Goal: Task Accomplishment & Management: Use online tool/utility

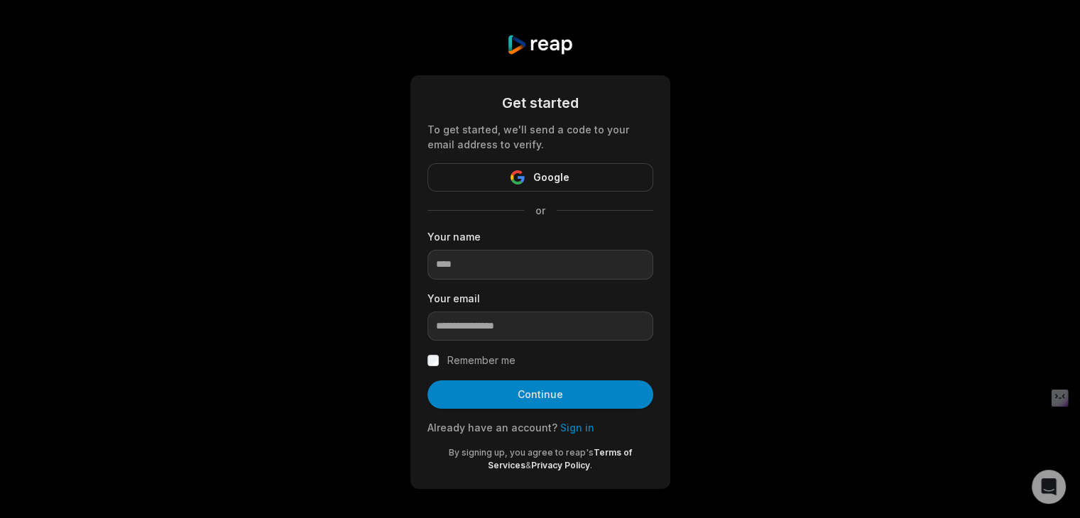
click at [761, 230] on div "Get started To get started, we'll send a code to your email address to verify. …" at bounding box center [540, 261] width 1080 height 523
click at [564, 422] on link "Sign in" at bounding box center [577, 428] width 34 height 12
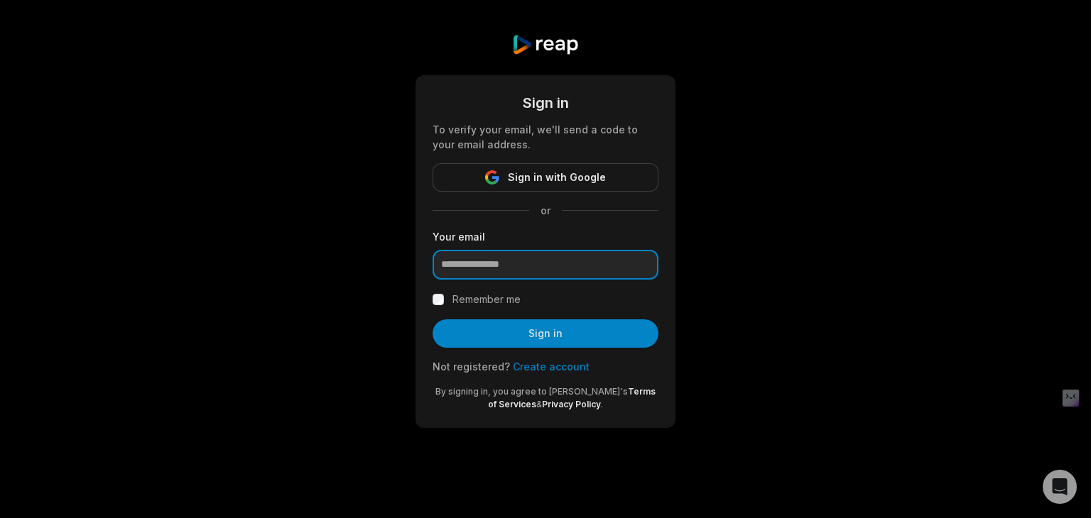
click at [546, 268] on input "email" at bounding box center [545, 265] width 226 height 30
type input "**********"
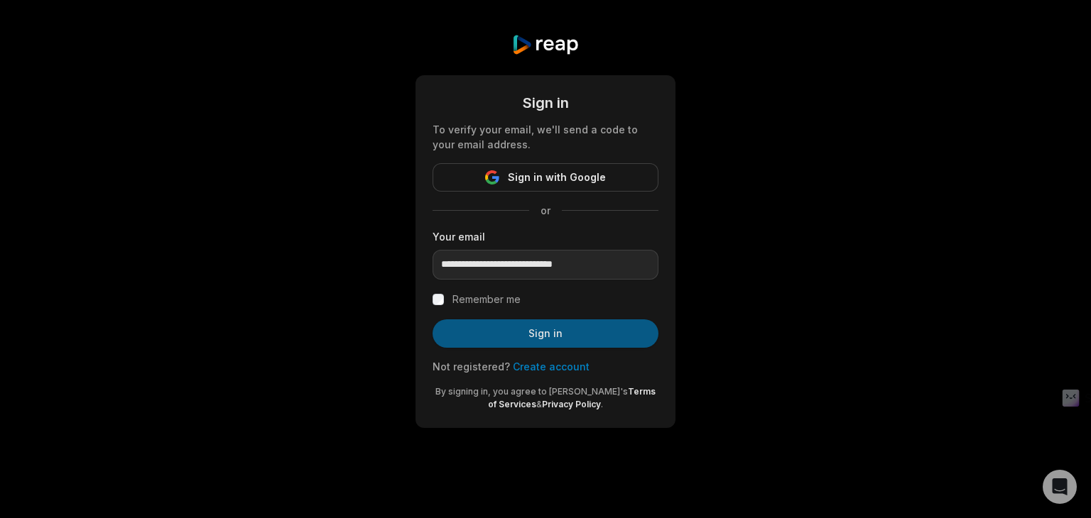
click at [506, 335] on button "Sign in" at bounding box center [545, 334] width 226 height 28
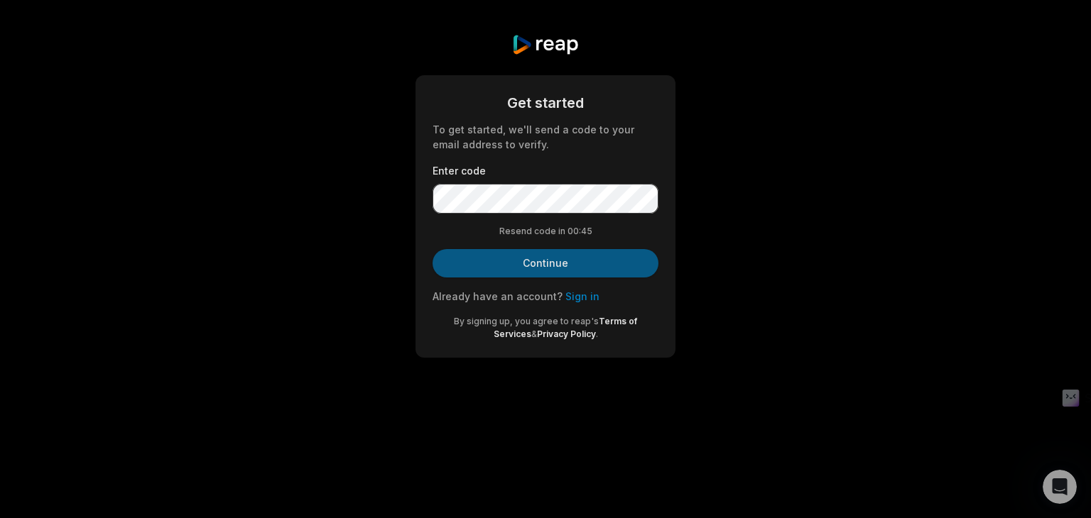
click at [571, 262] on button "Continue" at bounding box center [545, 263] width 226 height 28
click at [588, 267] on button "Continue" at bounding box center [545, 263] width 226 height 28
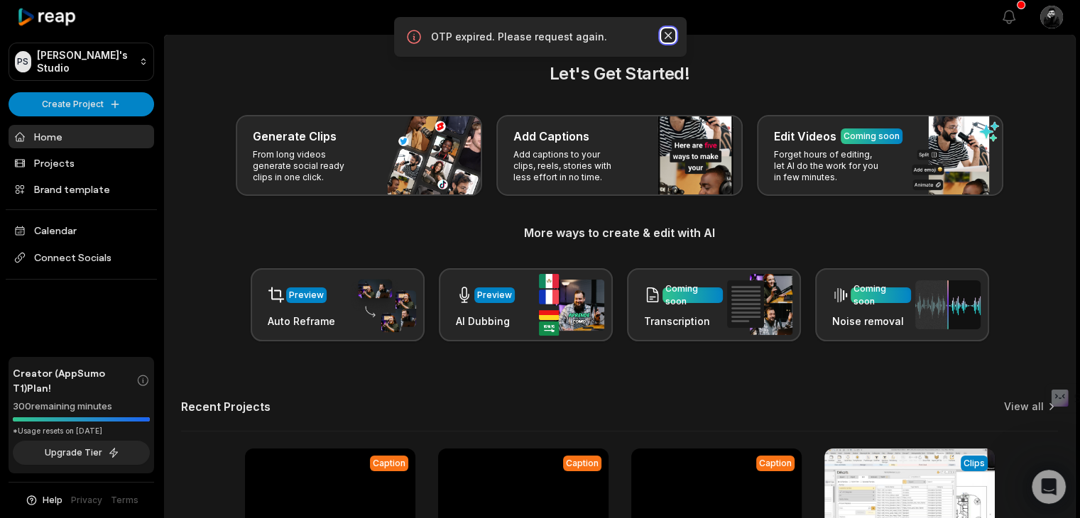
click at [666, 36] on icon "button" at bounding box center [668, 35] width 14 height 14
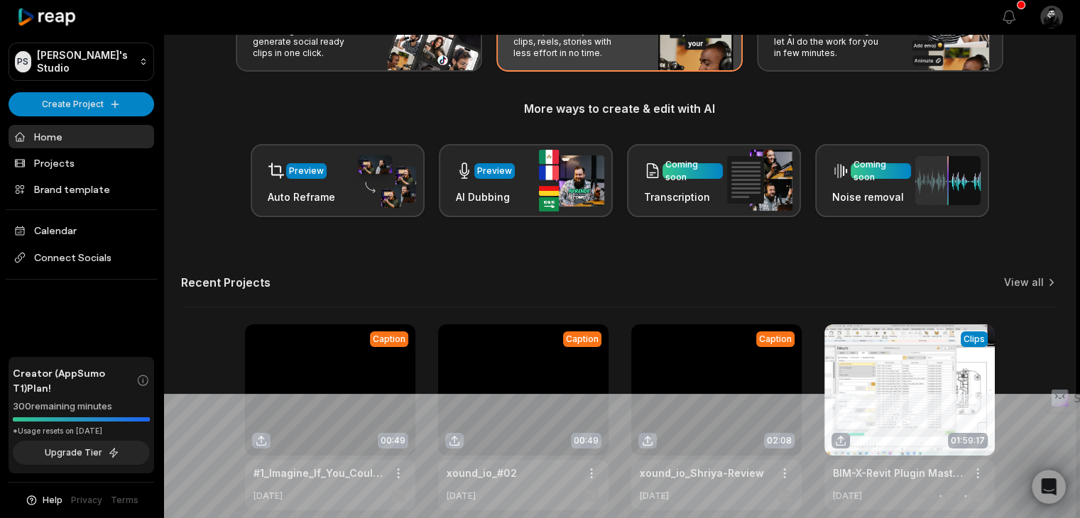
scroll to position [119, 0]
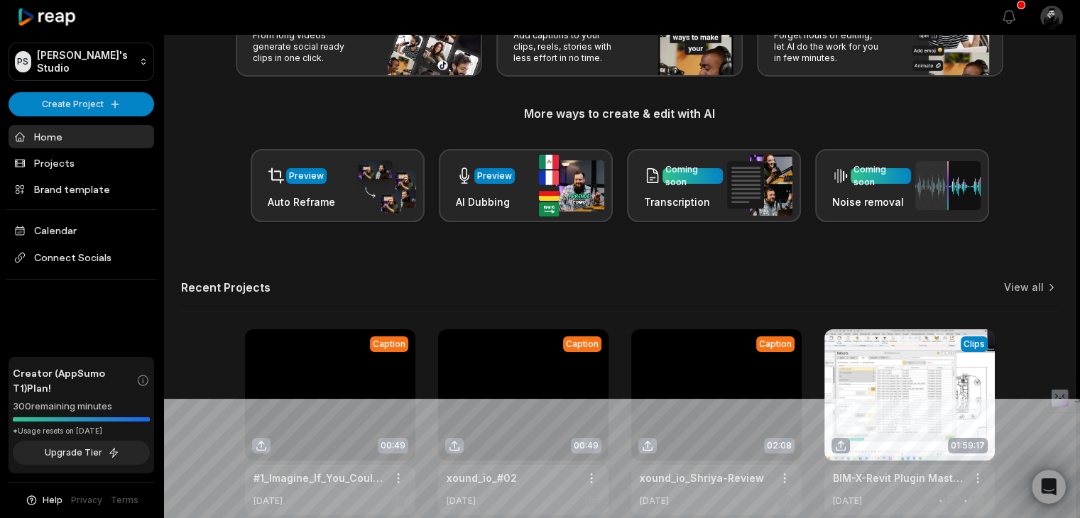
click at [403, 261] on div "Let's Get Started! Generate Clips From long videos generate social ready clips …" at bounding box center [619, 229] width 911 height 574
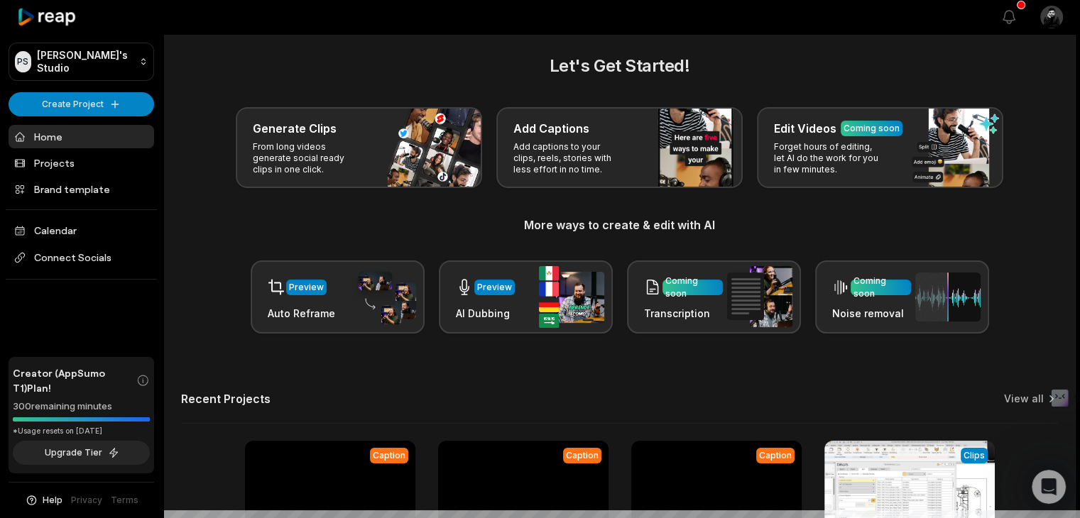
scroll to position [0, 0]
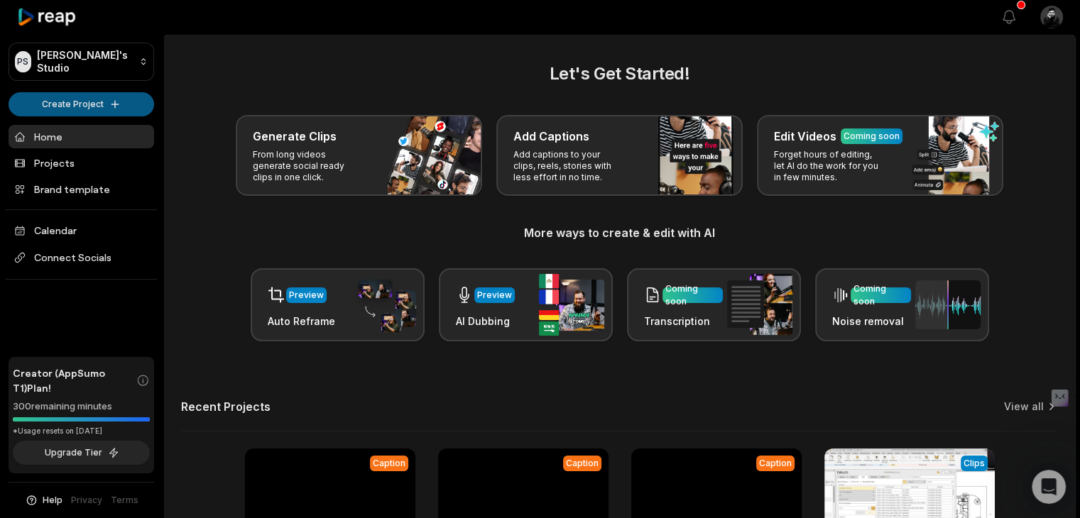
click at [107, 97] on html "PS Puneet's Studio Create Project Home Projects Brand template Calendar Connect…" at bounding box center [540, 259] width 1080 height 518
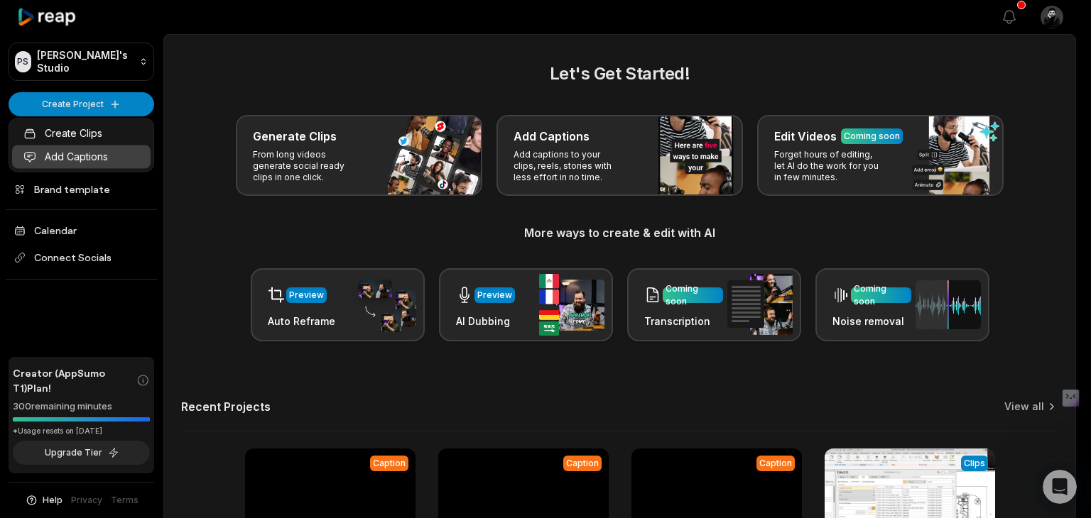
click at [98, 152] on link "Add Captions" at bounding box center [81, 156] width 138 height 23
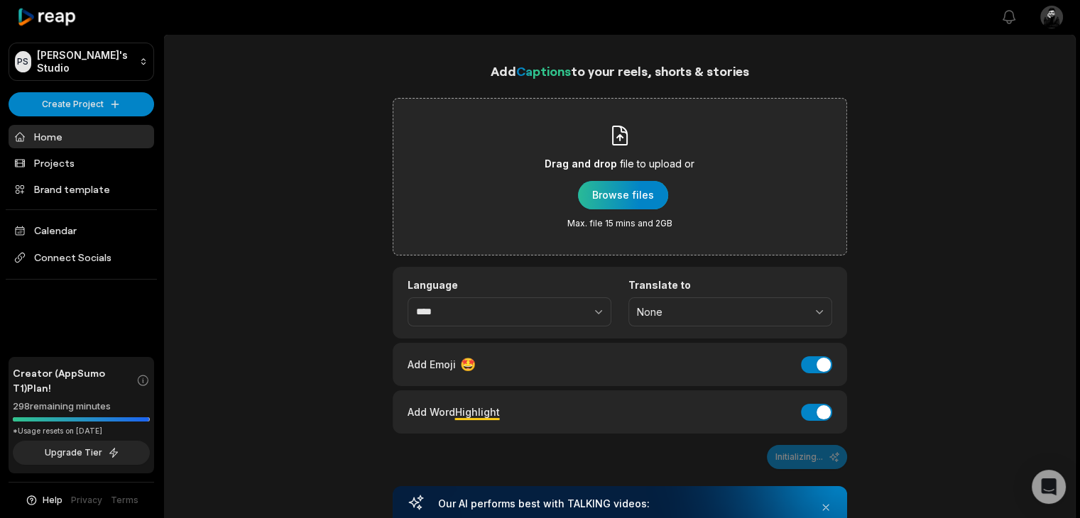
click at [641, 202] on div "button" at bounding box center [623, 195] width 90 height 28
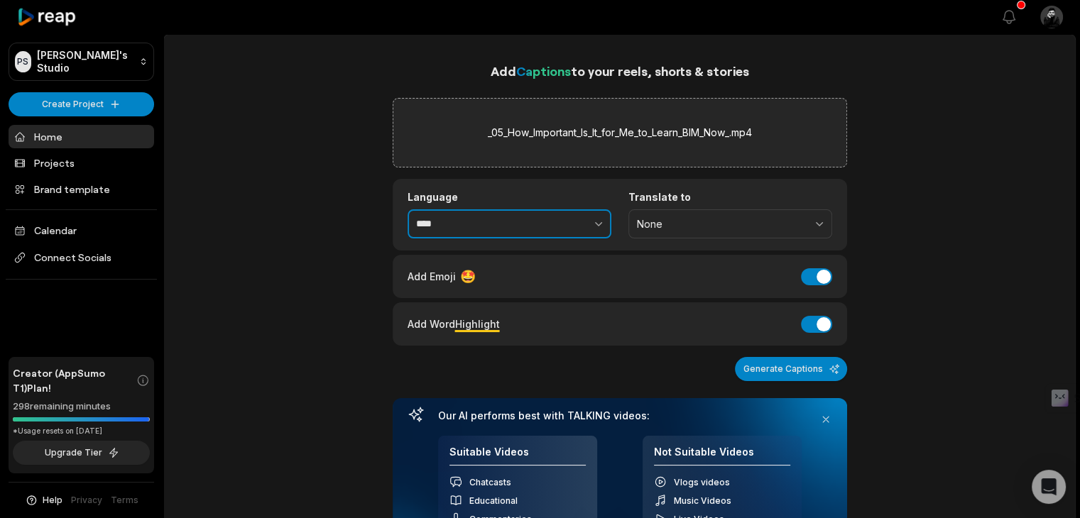
click at [560, 222] on button "button" at bounding box center [567, 224] width 87 height 30
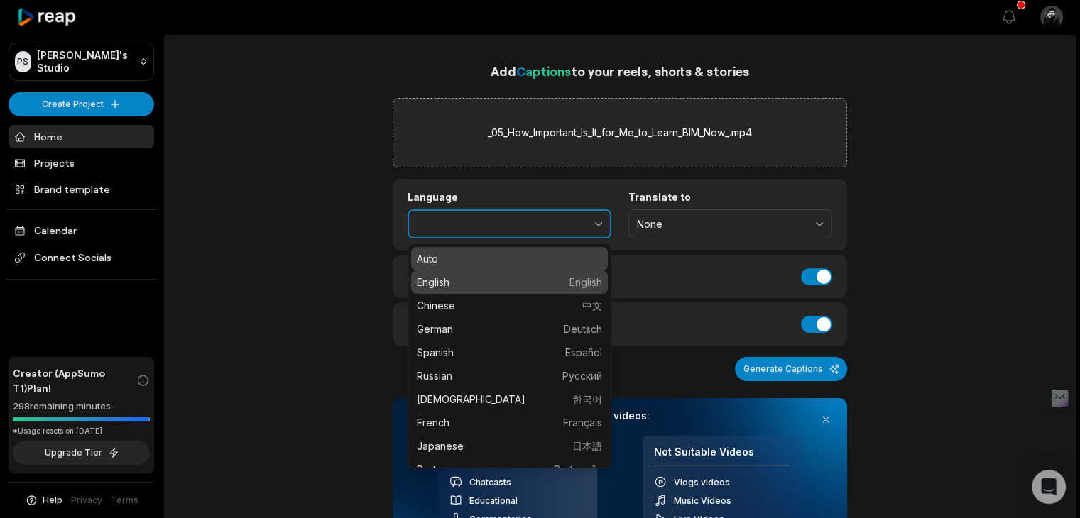
type input "*******"
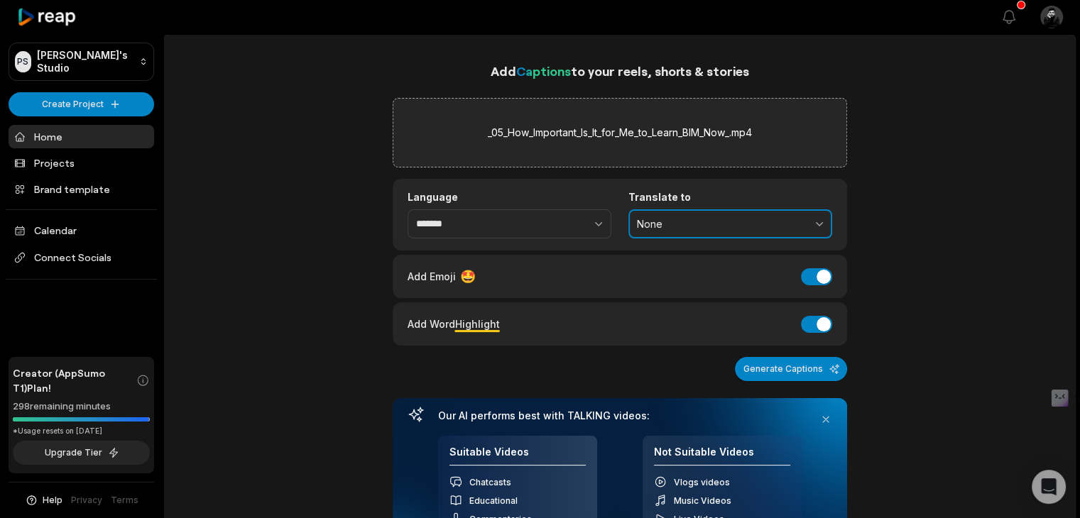
click at [707, 222] on span "None" at bounding box center [720, 224] width 167 height 13
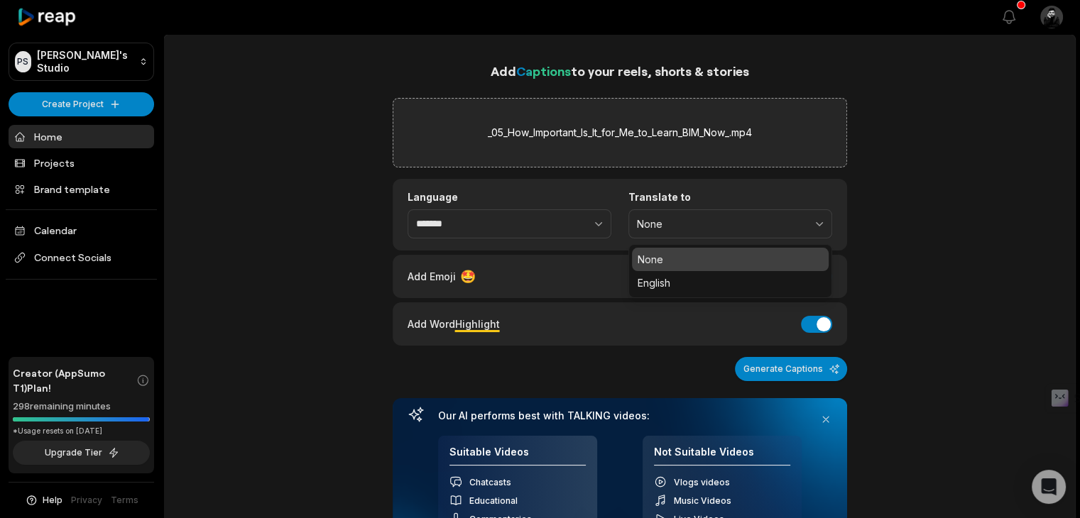
click at [897, 207] on div "Add Captions to your reels, shorts & stories _05_How_Important_Is_It_for_Me_to_…" at bounding box center [619, 475] width 911 height 829
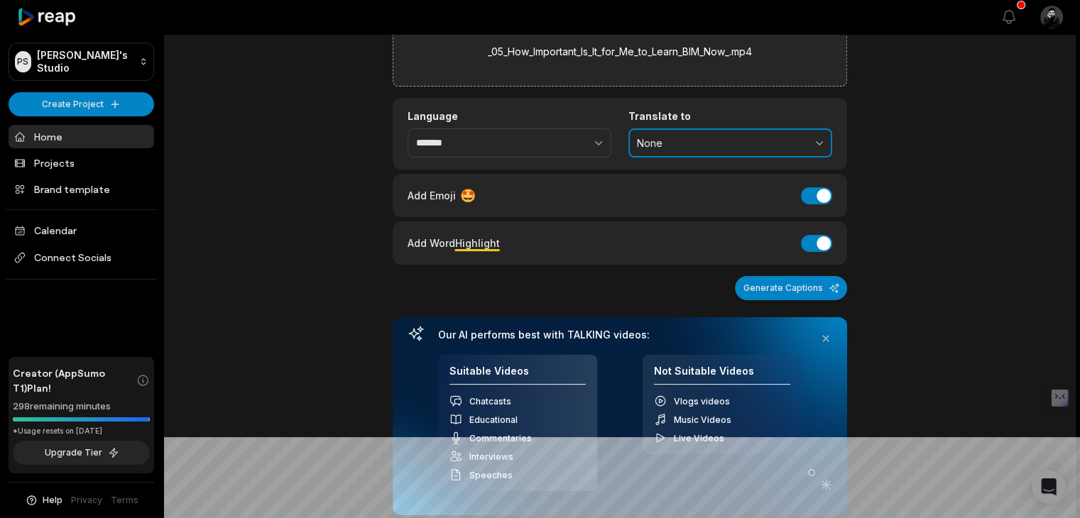
scroll to position [142, 0]
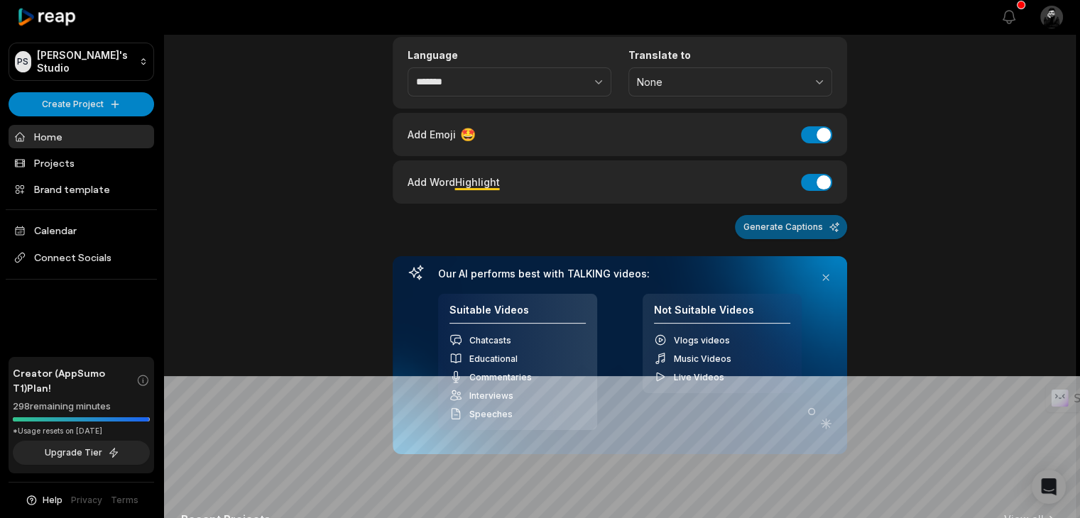
click at [812, 231] on button "Generate Captions" at bounding box center [791, 227] width 112 height 24
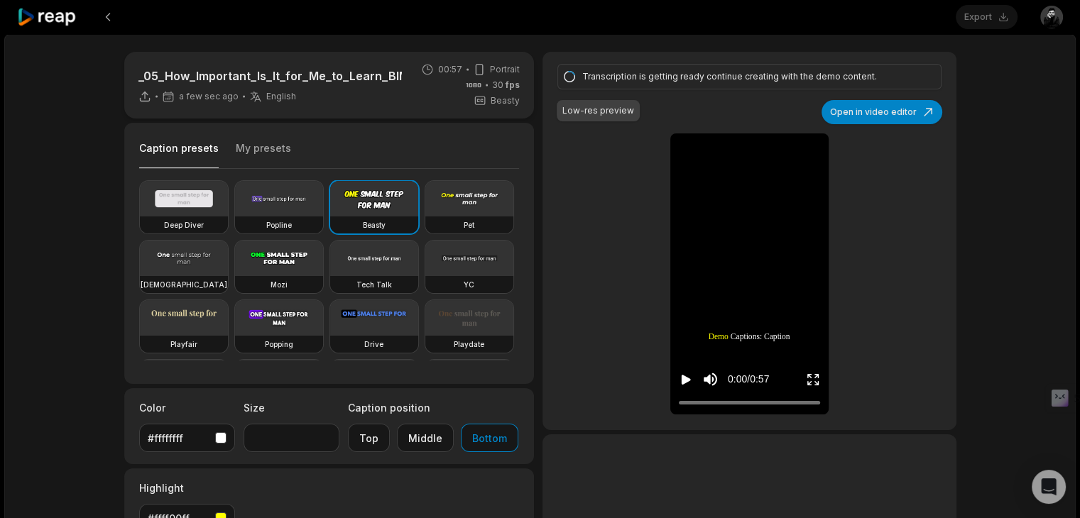
click at [682, 378] on icon "Play video" at bounding box center [686, 380] width 9 height 10
click at [682, 378] on icon "Pause video" at bounding box center [683, 380] width 2 height 10
click at [228, 252] on video at bounding box center [184, 259] width 88 height 36
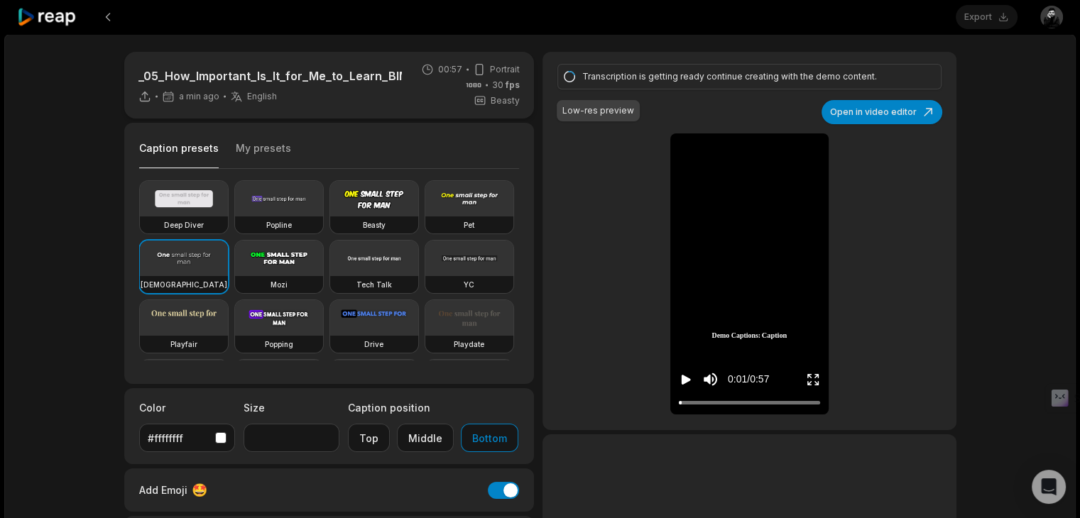
click at [687, 379] on icon "Play video" at bounding box center [686, 380] width 9 height 10
click at [687, 378] on icon "Pause video" at bounding box center [688, 380] width 2 height 10
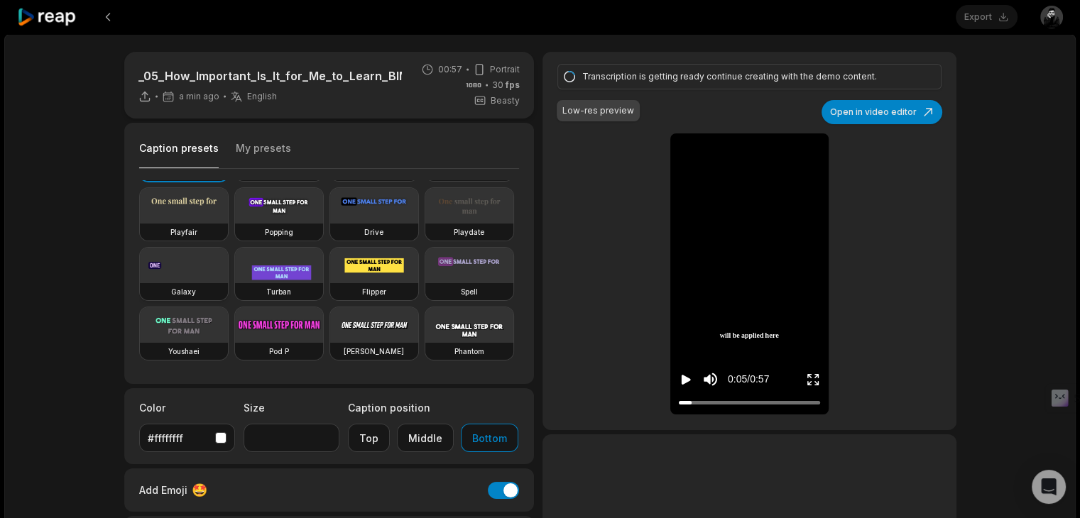
scroll to position [142, 0]
click at [235, 224] on video at bounding box center [279, 206] width 88 height 36
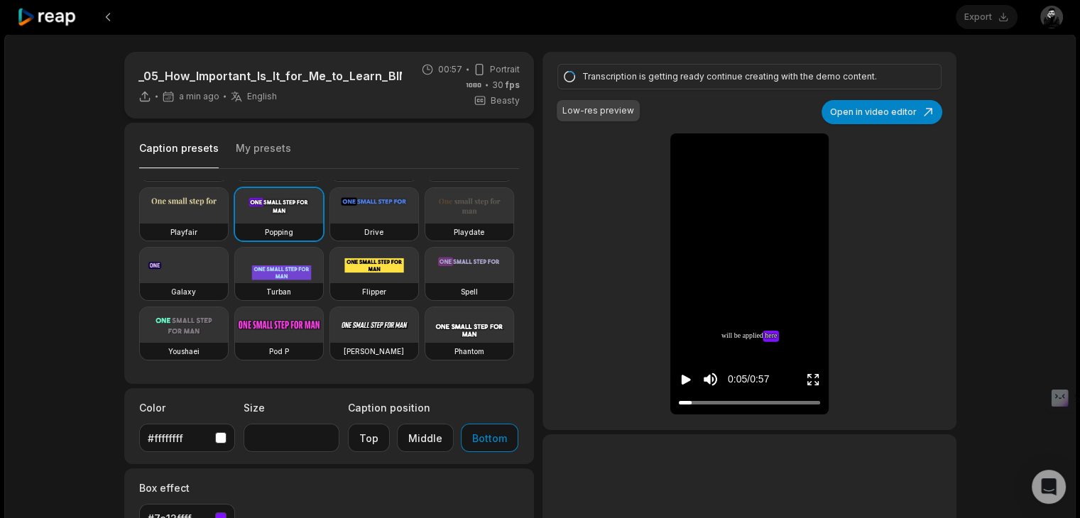
click at [687, 380] on icon "Play video" at bounding box center [686, 380] width 9 height 10
click at [687, 380] on icon "Pause video" at bounding box center [688, 380] width 2 height 10
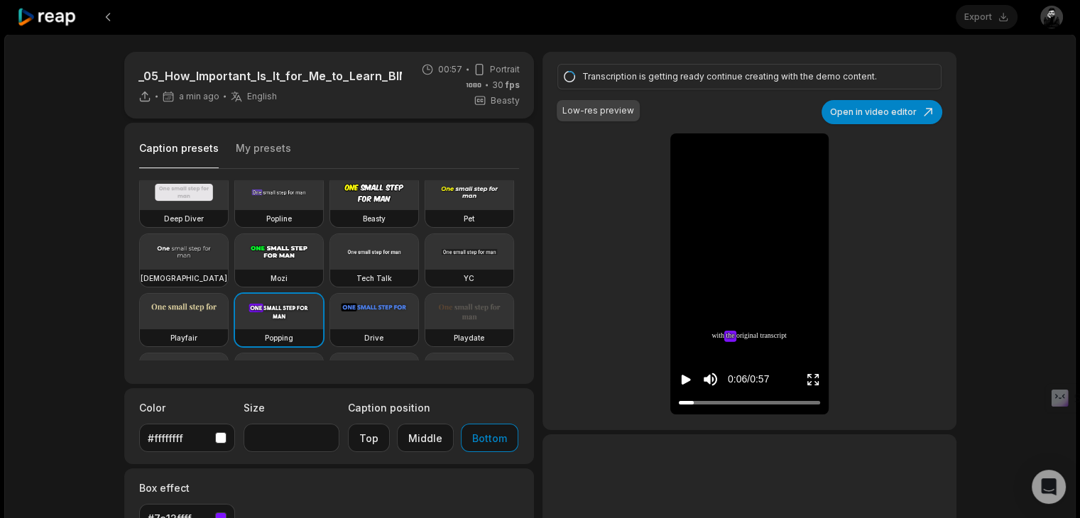
scroll to position [0, 0]
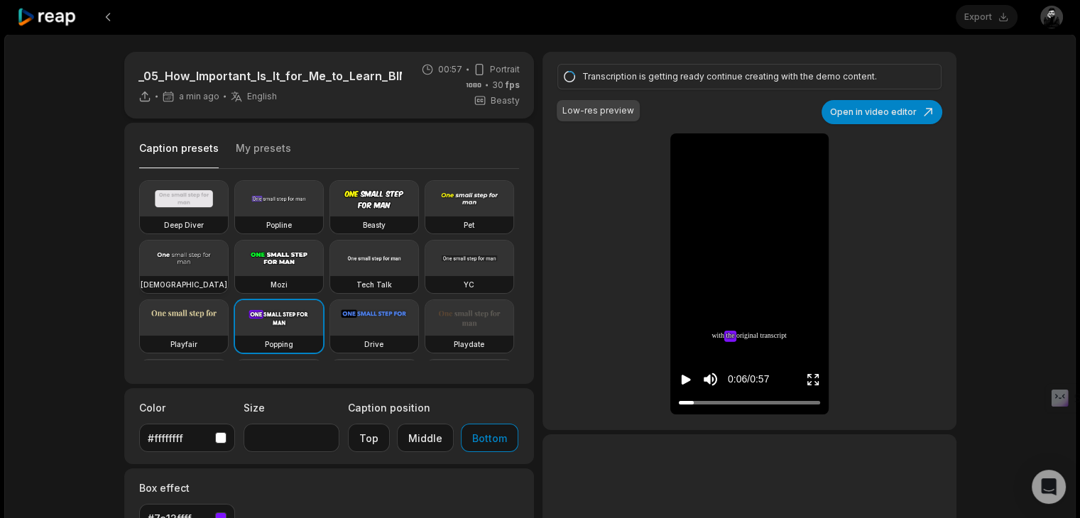
click at [228, 258] on video at bounding box center [184, 259] width 88 height 36
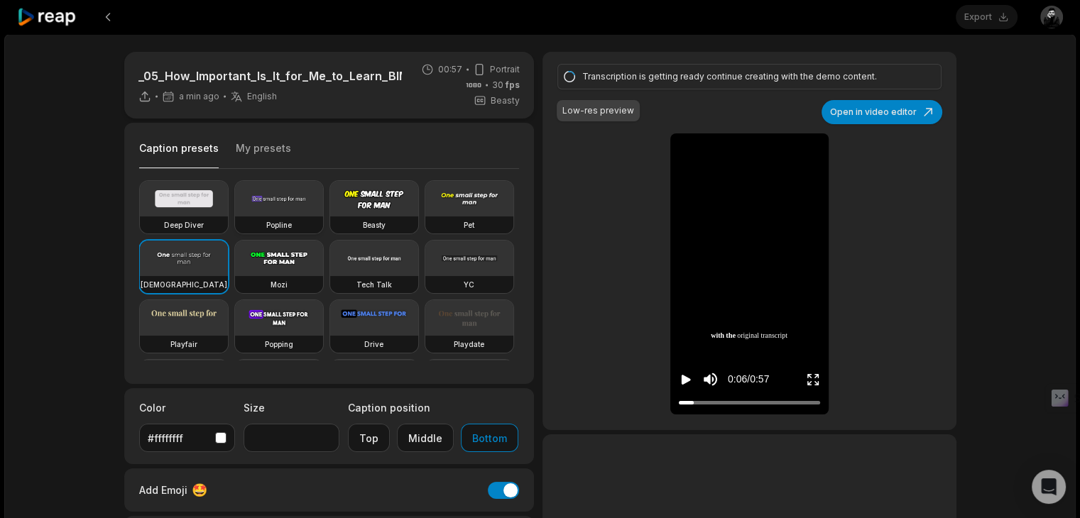
click at [304, 205] on video at bounding box center [279, 199] width 88 height 36
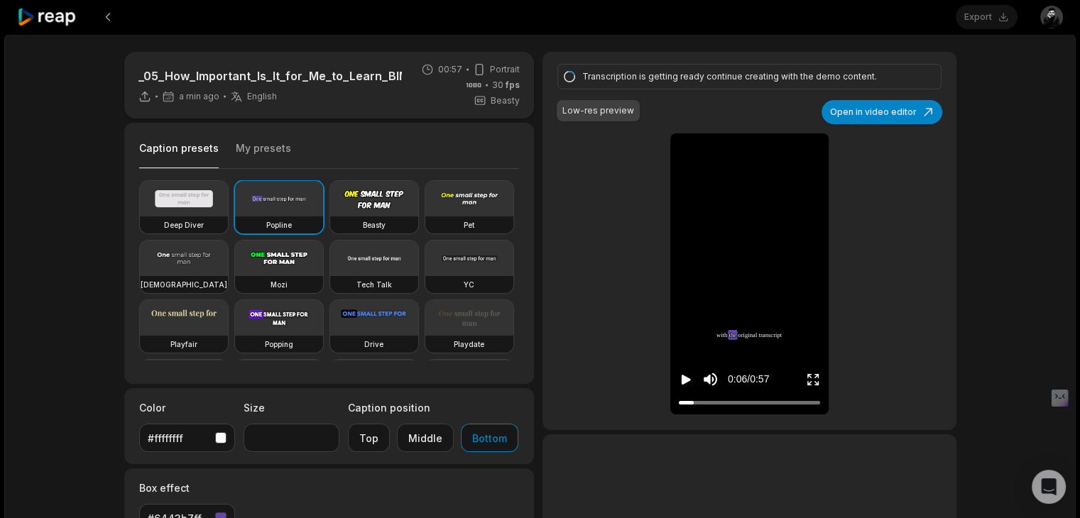
click at [687, 378] on icon "Play video" at bounding box center [686, 380] width 9 height 10
click at [687, 378] on icon "Pause video" at bounding box center [686, 380] width 14 height 14
click at [228, 249] on video at bounding box center [184, 259] width 88 height 36
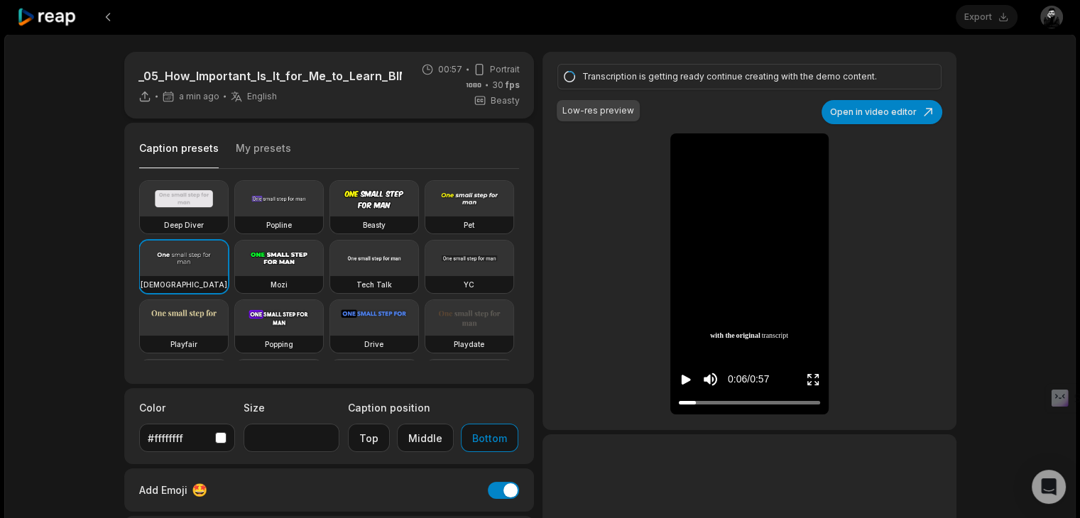
click at [685, 375] on icon "Play video" at bounding box center [686, 380] width 14 height 14
click at [685, 376] on icon "Pause video" at bounding box center [686, 380] width 14 height 14
click at [302, 430] on input "**" at bounding box center [292, 438] width 96 height 28
click at [324, 435] on input "**" at bounding box center [292, 438] width 96 height 28
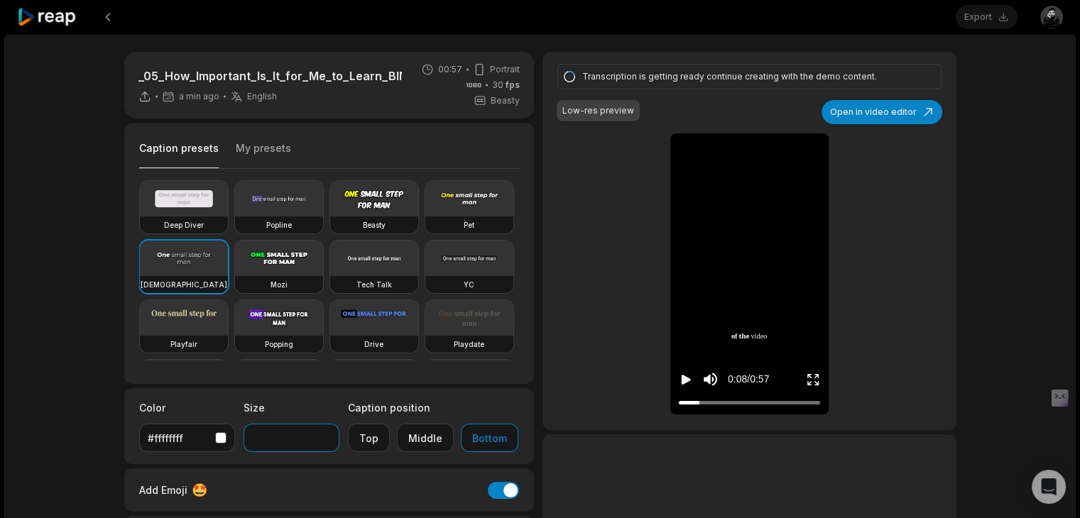
click at [324, 435] on input "**" at bounding box center [292, 438] width 96 height 28
type input "**"
click at [324, 435] on input "**" at bounding box center [292, 438] width 96 height 28
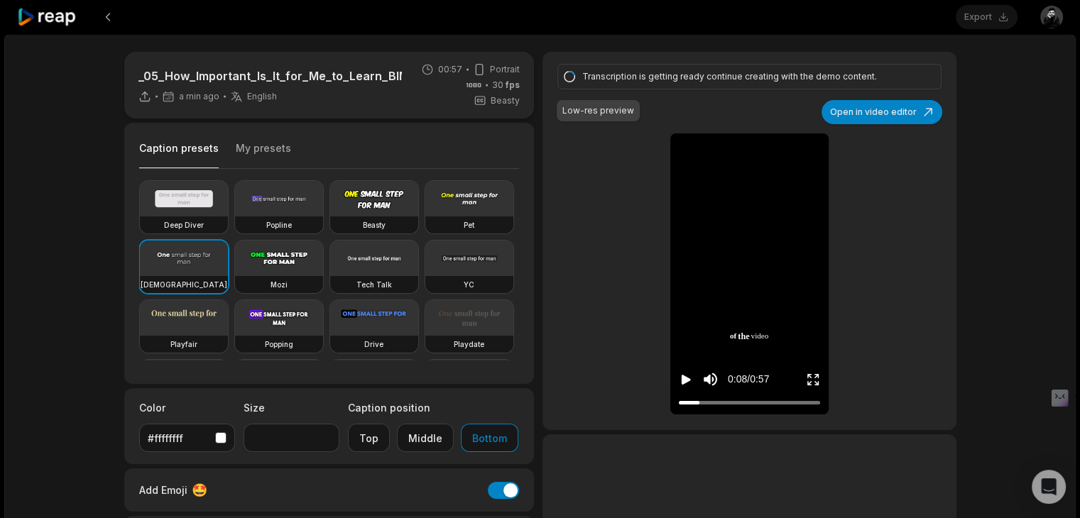
click at [624, 303] on div "Transcription is getting ready continue creating with the demo content. Low-res…" at bounding box center [749, 241] width 413 height 378
click at [885, 107] on button "Open in video editor" at bounding box center [882, 112] width 121 height 24
click at [876, 111] on button "Open in video editor" at bounding box center [882, 112] width 121 height 24
type input "**"
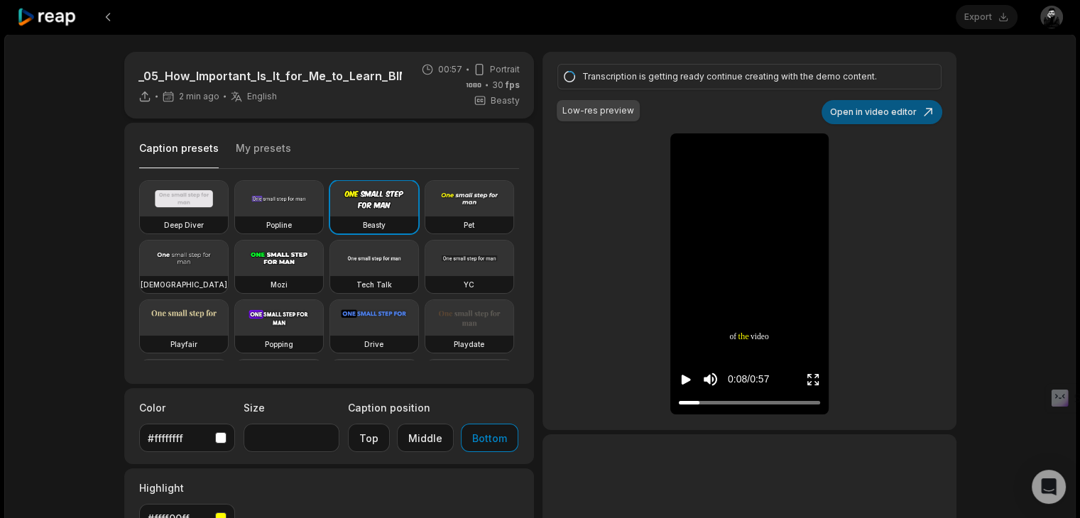
click at [868, 106] on button "Open in video editor" at bounding box center [882, 112] width 121 height 24
click at [859, 114] on button "Open in video editor" at bounding box center [882, 112] width 121 height 24
click at [906, 116] on button "Open in video editor" at bounding box center [882, 112] width 121 height 24
click at [893, 111] on button "Open in video editor" at bounding box center [882, 112] width 121 height 24
click at [62, 21] on icon at bounding box center [47, 17] width 60 height 19
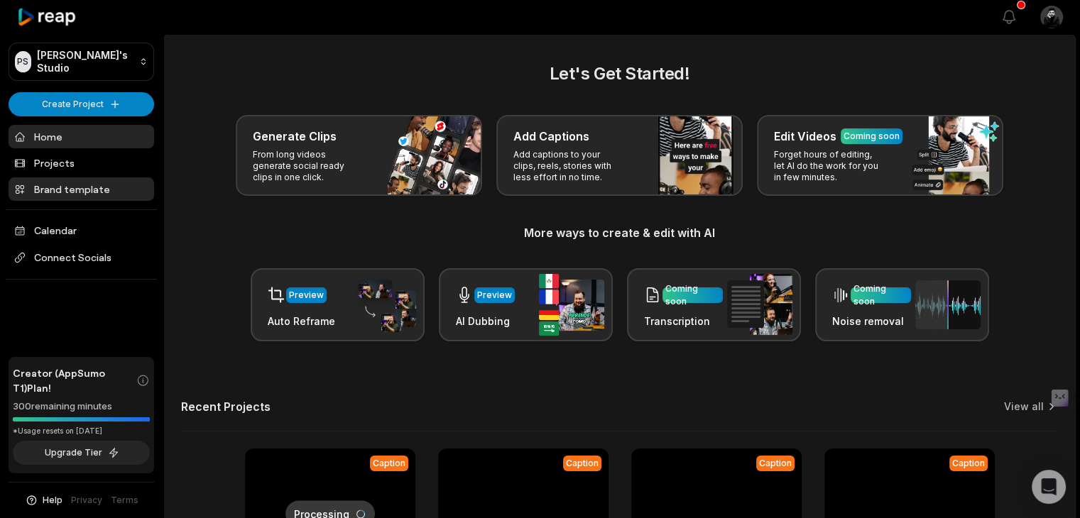
click at [75, 185] on link "Brand template" at bounding box center [82, 189] width 146 height 23
